Goal: Task Accomplishment & Management: Use online tool/utility

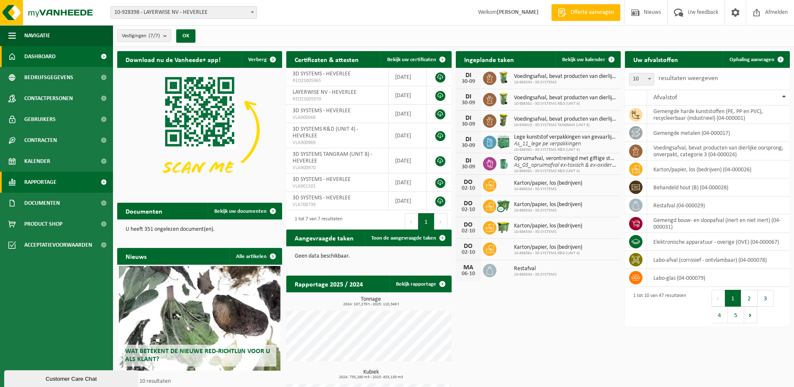
click at [41, 180] on span "Rapportage" at bounding box center [40, 182] width 32 height 21
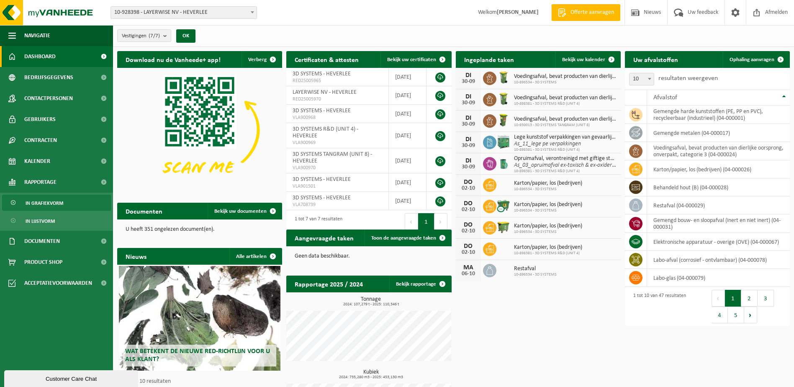
click at [44, 203] on span "In grafiekvorm" at bounding box center [45, 203] width 38 height 16
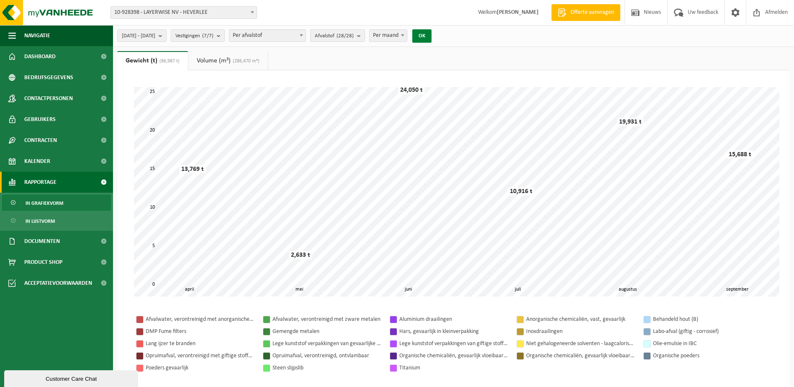
click at [431, 36] on button "OK" at bounding box center [421, 35] width 19 height 13
click at [10, 31] on span "button" at bounding box center [12, 35] width 8 height 21
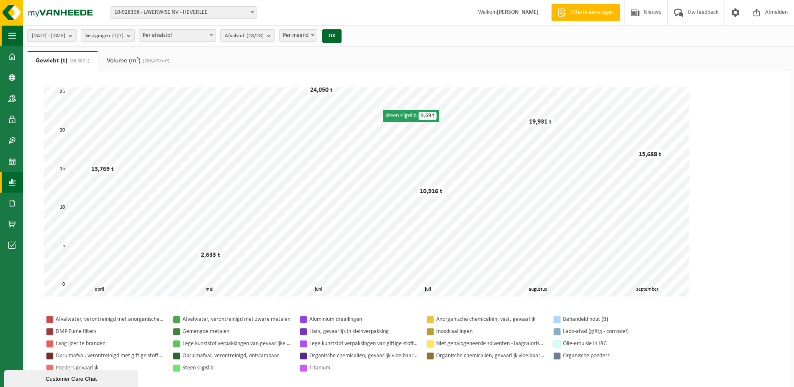
click at [11, 31] on span "button" at bounding box center [12, 35] width 8 height 21
